Goal: Entertainment & Leisure: Consume media (video, audio)

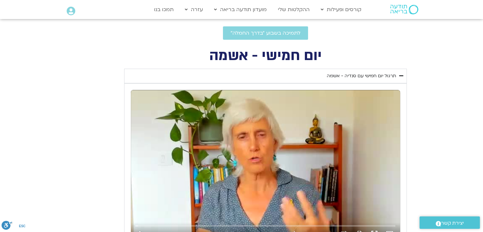
scroll to position [286, 0]
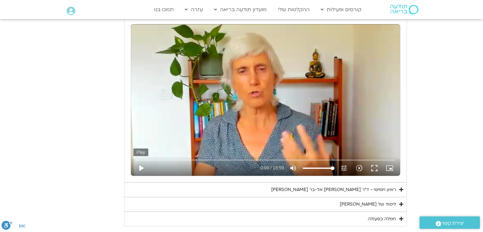
click at [141, 167] on button "play_arrow" at bounding box center [140, 167] width 15 height 15
click at [379, 169] on button "fullscreen" at bounding box center [374, 167] width 15 height 15
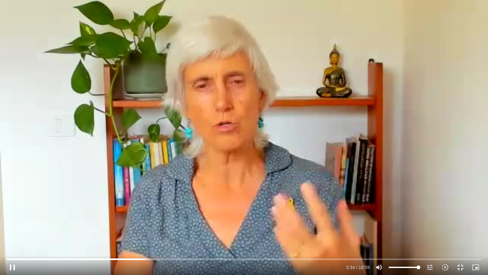
click at [329, 192] on div "Skip Ad 17:18 pause 5:34 / 18:59 volume_up Mute tune Resolution Auto 240p slow_…" at bounding box center [244, 137] width 488 height 275
click at [15, 268] on button "play_arrow" at bounding box center [12, 266] width 15 height 15
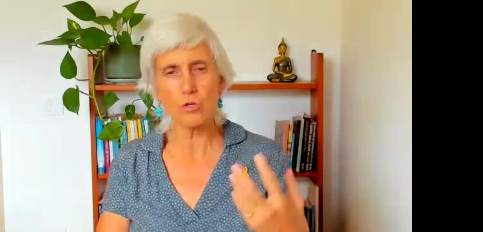
scroll to position [318, 0]
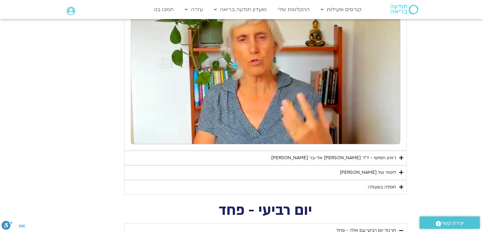
click at [388, 160] on div "ראיון חמישי - ד"ר [PERSON_NAME] אל-בר [PERSON_NAME]" at bounding box center [333, 158] width 125 height 8
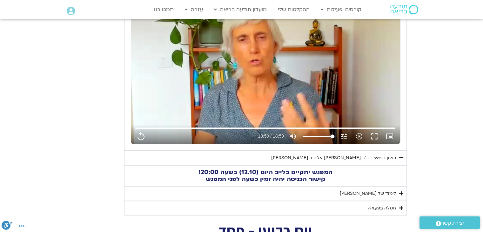
click at [388, 160] on div "ראיון חמישי - ד"ר [PERSON_NAME] אל-בר [PERSON_NAME]" at bounding box center [333, 158] width 125 height 8
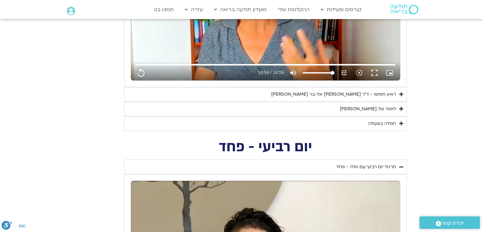
click at [386, 112] on div "לימוד של [PERSON_NAME]" at bounding box center [368, 109] width 56 height 8
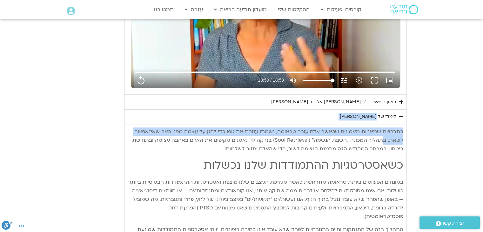
drag, startPoint x: 384, startPoint y: 109, endPoint x: 378, endPoint y: 112, distance: 7.0
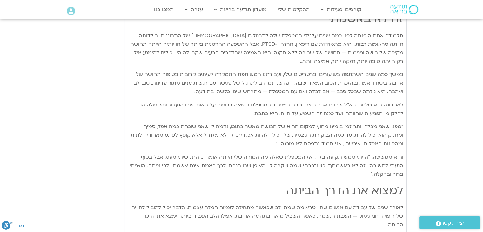
click at [378, 112] on div "בתרבויות שמאניות מאמינים שכאשר אדם עובר טראומה, נשמתו עוזבת את גופו כדי להגן על…" at bounding box center [266, 78] width 276 height 630
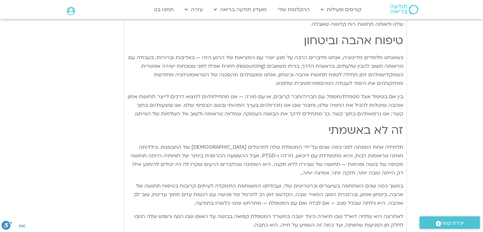
scroll to position [631, 0]
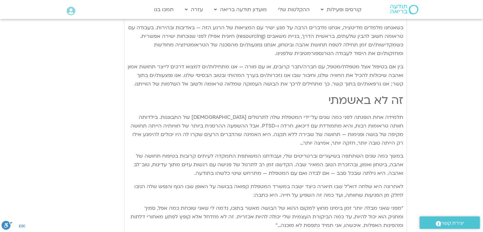
click at [375, 104] on div "בתרבויות שמאניות מאמינים שכאשר אדם עובר טראומה, נשמתו עוזבת את גופו כדי להגן על…" at bounding box center [266, 160] width 276 height 630
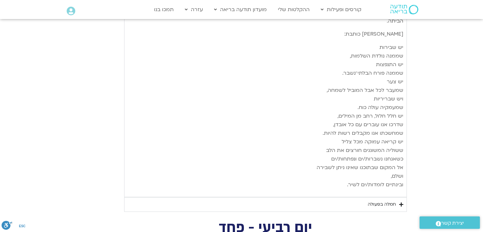
scroll to position [943, 0]
click at [383, 200] on div "חמלה בפעולה" at bounding box center [382, 204] width 28 height 8
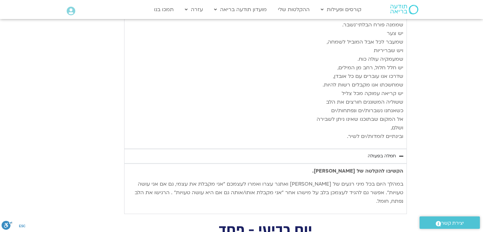
scroll to position [1070, 0]
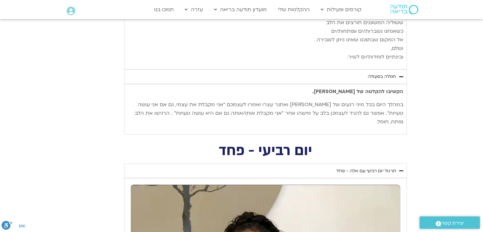
type input "1139.36"
